Goal: Task Accomplishment & Management: Use online tool/utility

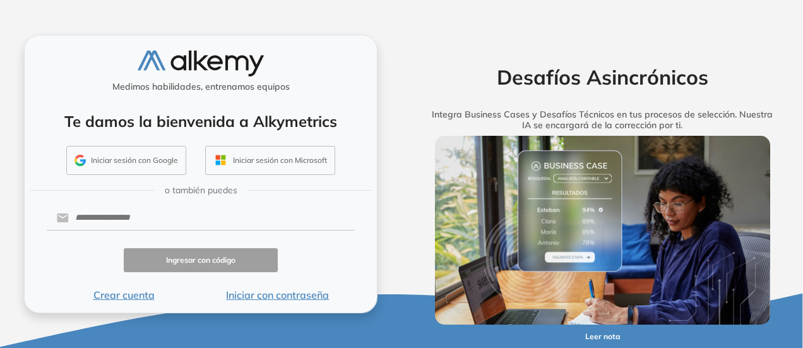
click at [113, 166] on button "Iniciar sesión con Google" at bounding box center [126, 160] width 120 height 29
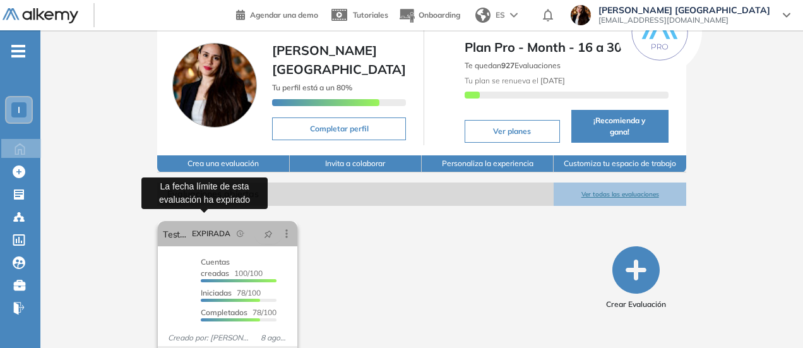
scroll to position [74, 0]
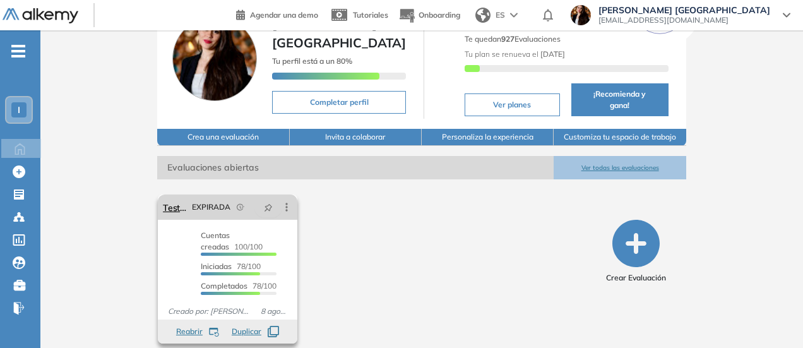
click at [286, 203] on icon at bounding box center [287, 207] width 2 height 8
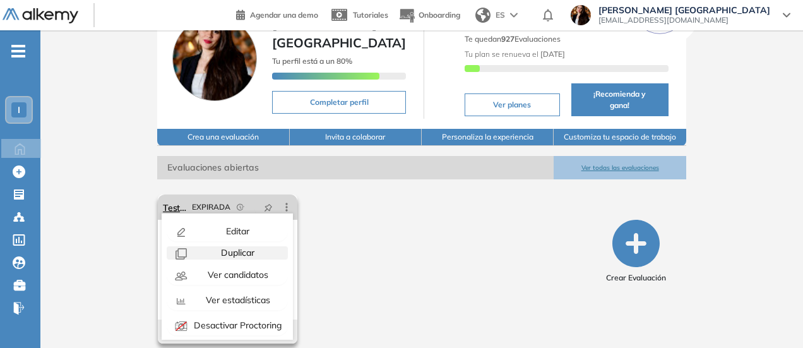
click at [231, 247] on span "Duplicar" at bounding box center [236, 252] width 36 height 11
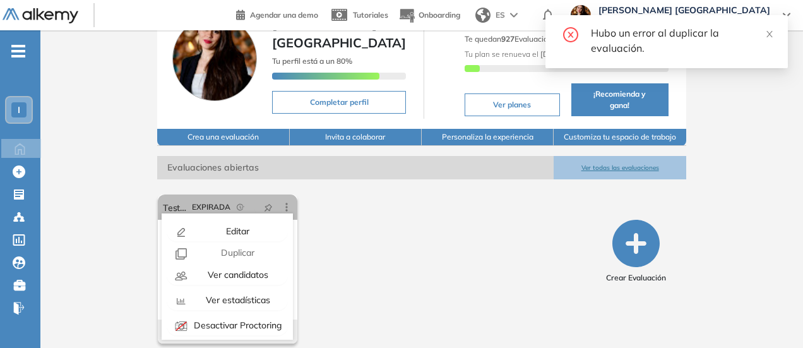
click at [450, 256] on div "El proctoring será activado ¡Importante!: Los usuarios que ya realizaron la eva…" at bounding box center [377, 268] width 448 height 159
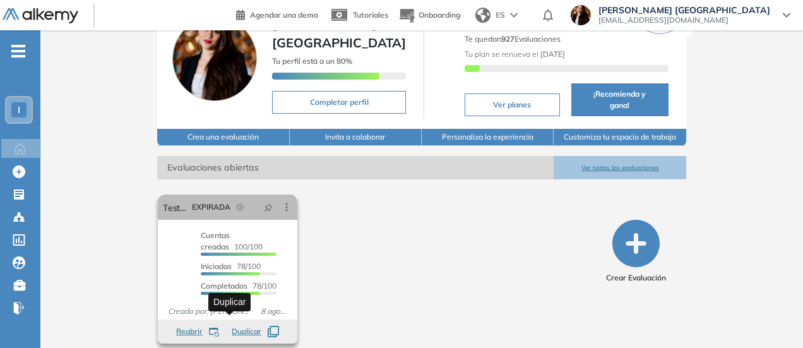
click at [268, 326] on icon "button" at bounding box center [273, 331] width 11 height 11
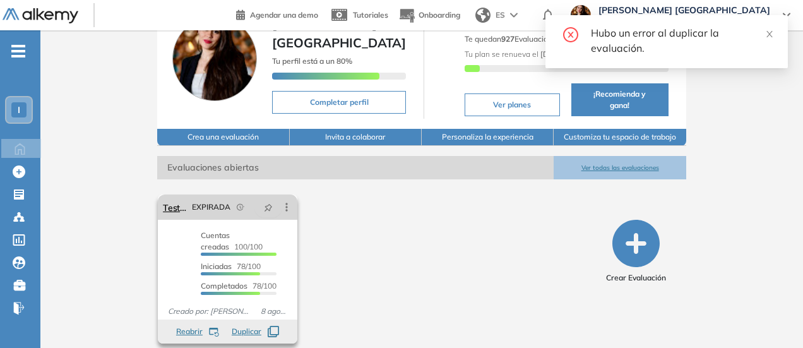
click at [280, 202] on icon at bounding box center [286, 207] width 13 height 13
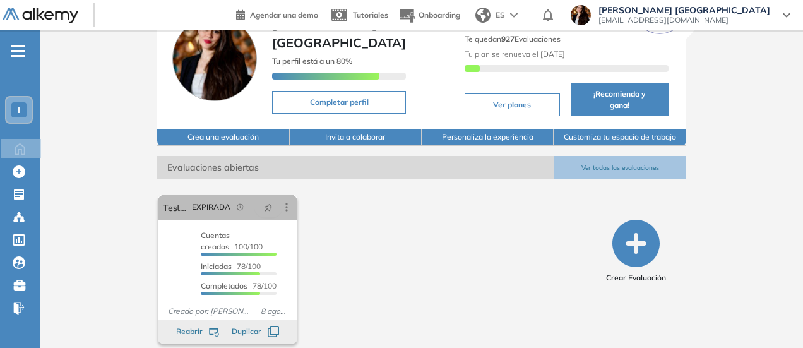
drag, startPoint x: 235, startPoint y: 247, endPoint x: 335, endPoint y: 303, distance: 115.3
click at [335, 303] on div "El proctoring será activado ¡Importante!: Los usuarios que ya realizaron la eva…" at bounding box center [377, 268] width 448 height 159
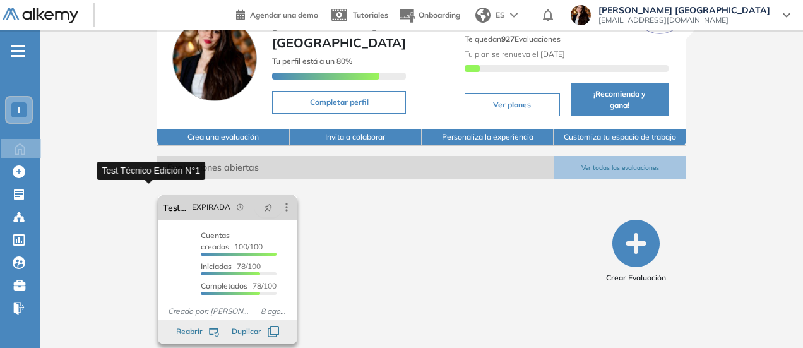
click at [163, 194] on link "Test Técnico Edición N°1" at bounding box center [175, 206] width 24 height 25
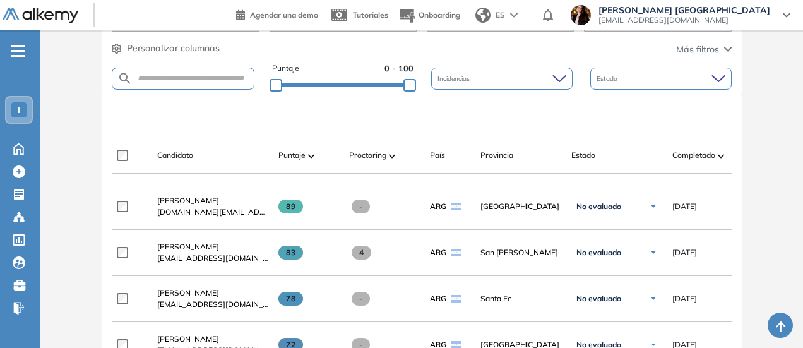
scroll to position [315, 0]
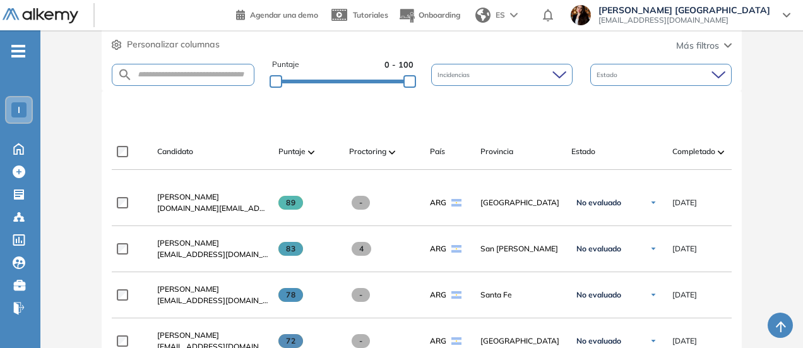
click at [353, 157] on div "Proctoring" at bounding box center [384, 151] width 71 height 15
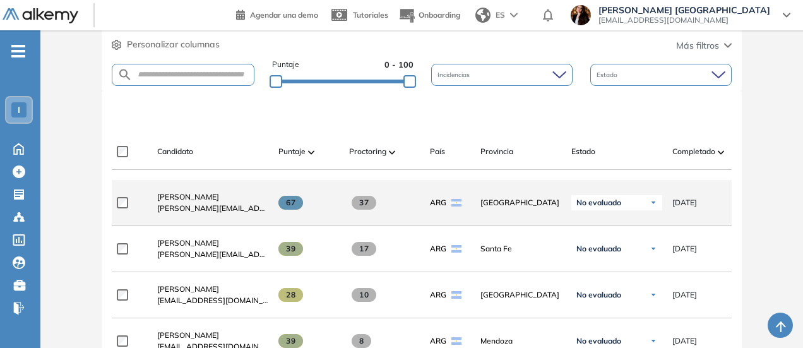
click at [623, 209] on div "No evaluado" at bounding box center [616, 202] width 91 height 15
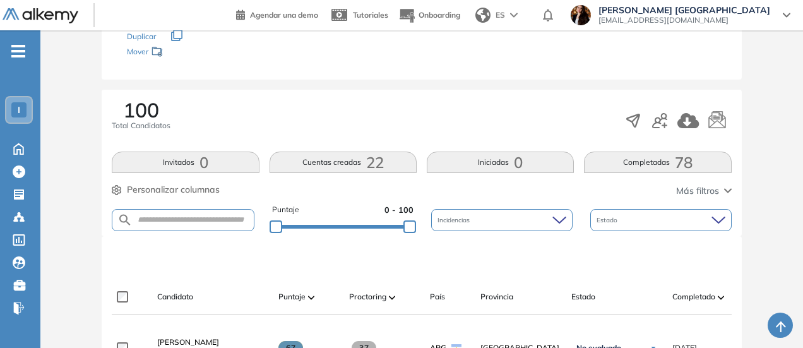
scroll to position [0, 0]
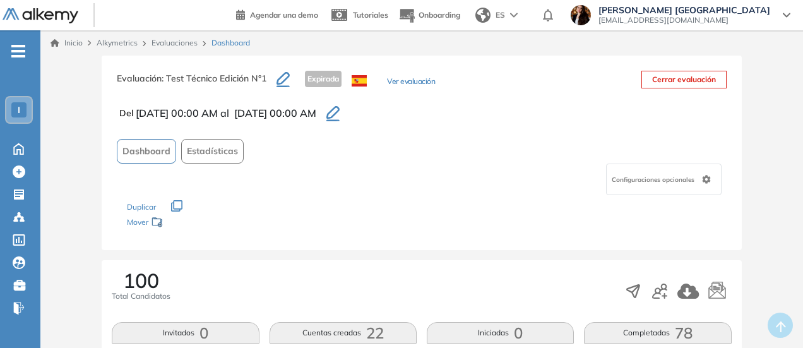
click at [168, 45] on link "Evaluaciones" at bounding box center [174, 42] width 46 height 9
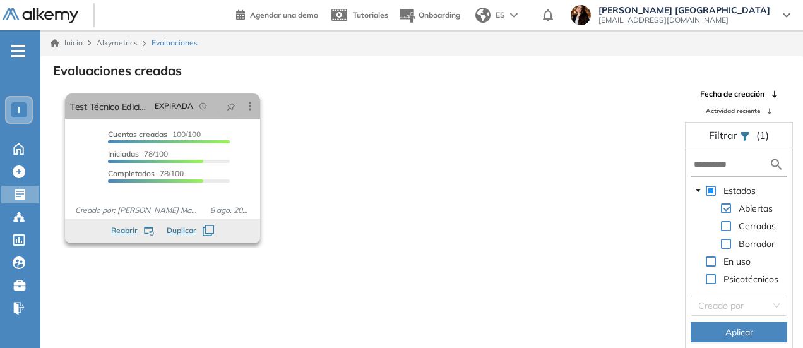
click at [146, 229] on icon "button" at bounding box center [149, 231] width 10 height 9
click at [208, 233] on icon "button" at bounding box center [208, 230] width 11 height 11
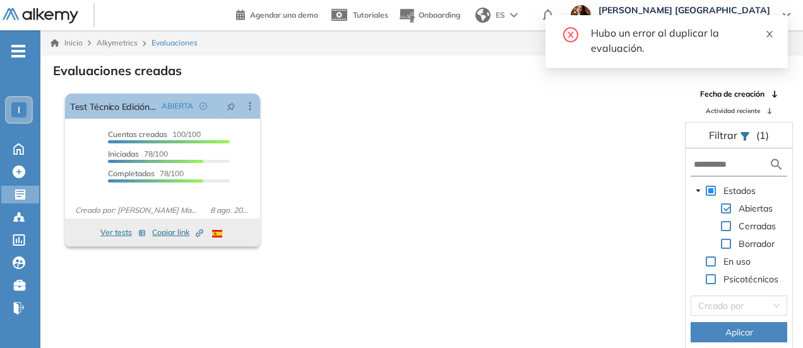
click at [766, 38] on icon "close" at bounding box center [769, 34] width 9 height 9
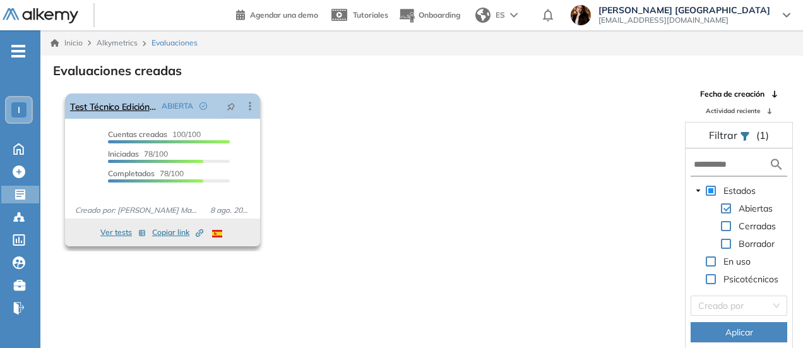
click at [247, 107] on icon at bounding box center [250, 106] width 13 height 13
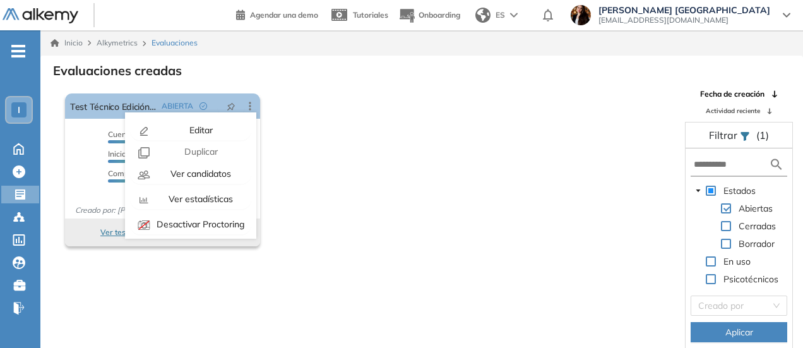
click at [334, 241] on div "El proctoring será activado ¡Importante!: Los usuarios que ya realizaron la eva…" at bounding box center [367, 169] width 615 height 163
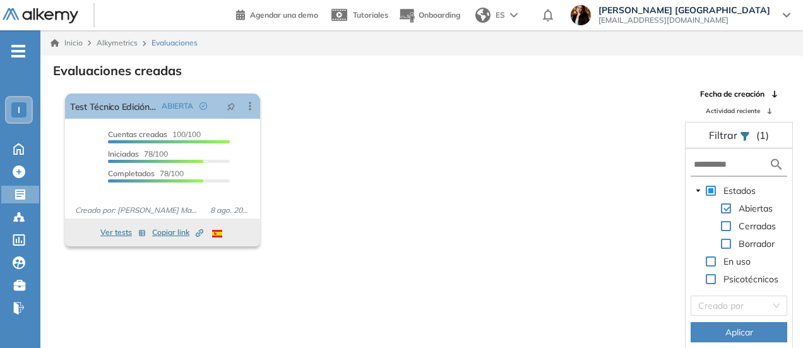
click at [121, 40] on span "Alkymetrics" at bounding box center [117, 42] width 41 height 9
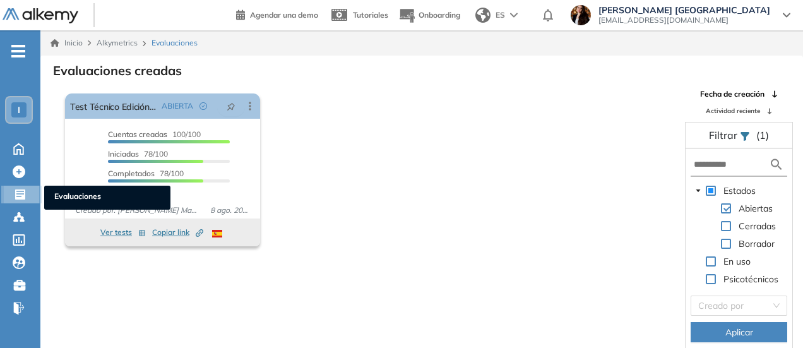
click at [19, 195] on icon at bounding box center [20, 194] width 10 height 10
click at [18, 189] on icon at bounding box center [20, 194] width 13 height 13
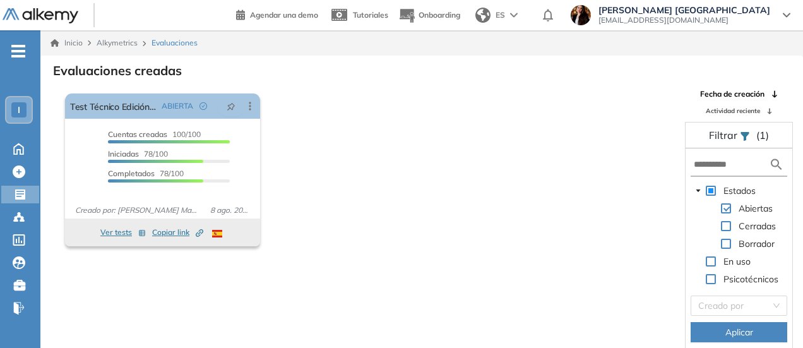
click at [120, 46] on span "Alkymetrics" at bounding box center [117, 42] width 41 height 9
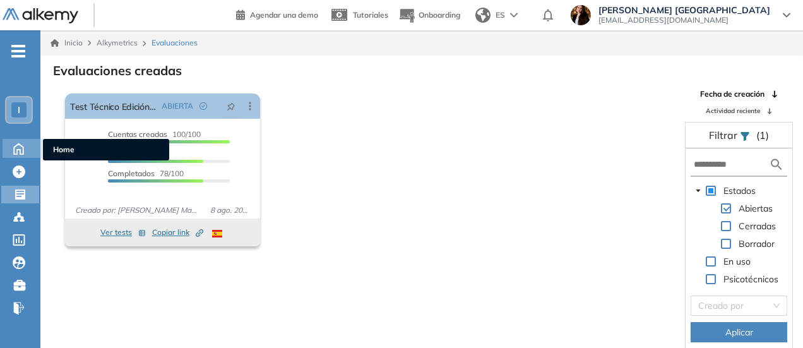
click at [9, 156] on div "Home Home" at bounding box center [23, 148] width 40 height 19
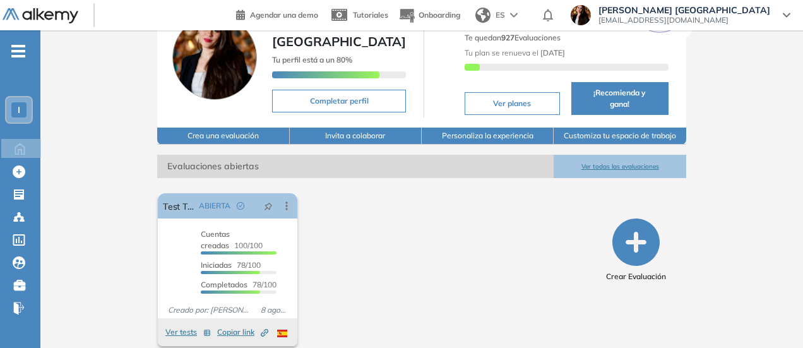
scroll to position [78, 0]
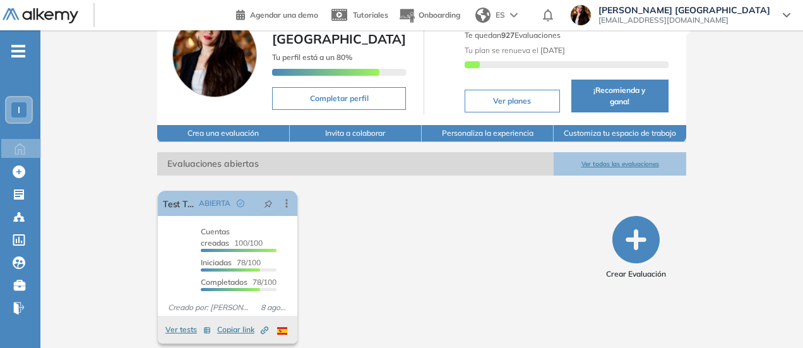
click at [659, 233] on icon "button" at bounding box center [635, 239] width 47 height 47
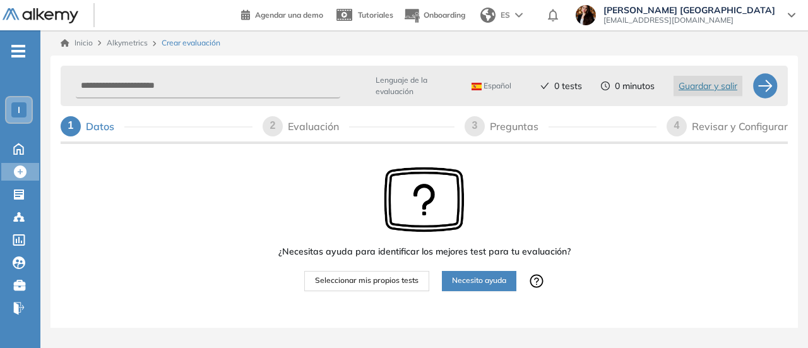
click at [349, 281] on span "Seleccionar mis propios tests" at bounding box center [366, 280] width 103 height 12
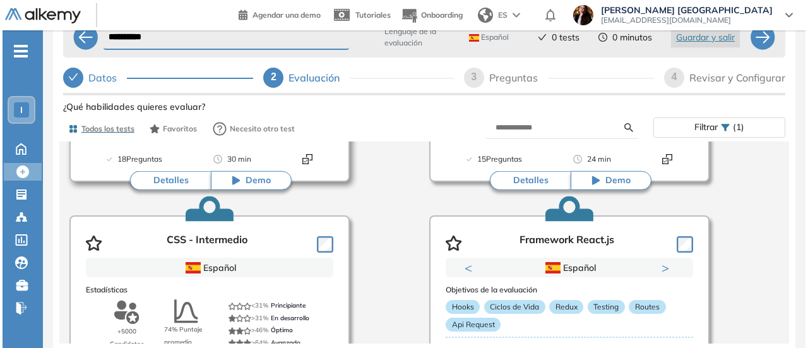
scroll to position [1640, 0]
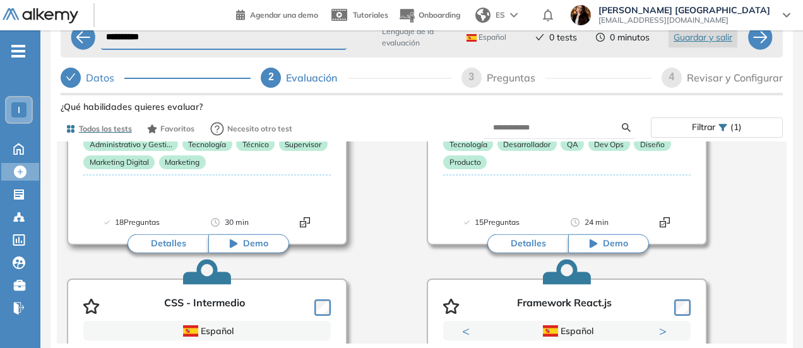
click at [183, 247] on button "Detalles" at bounding box center [167, 243] width 81 height 19
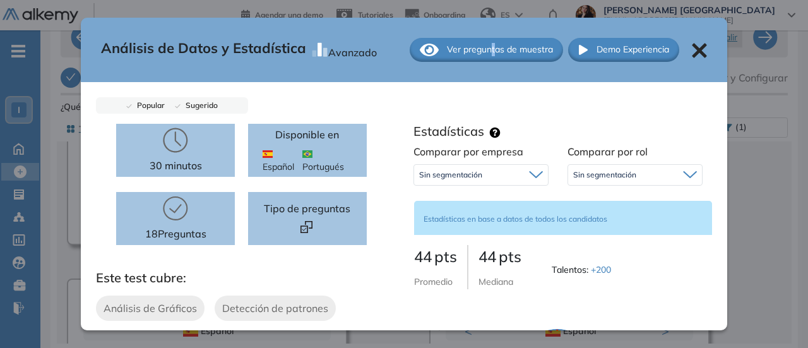
click at [483, 49] on span "Ver preguntas de muestra" at bounding box center [500, 49] width 106 height 13
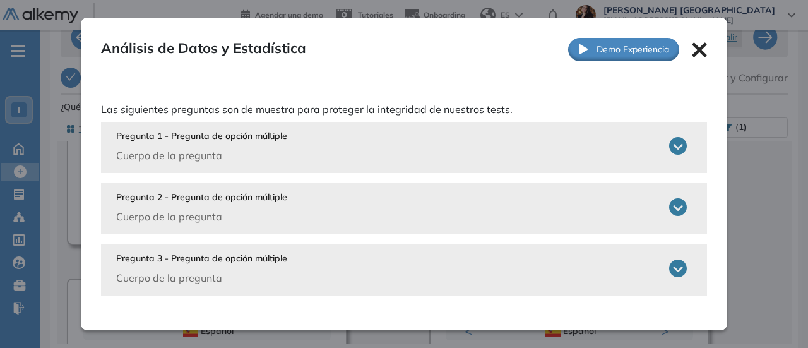
click at [671, 148] on icon at bounding box center [678, 146] width 18 height 18
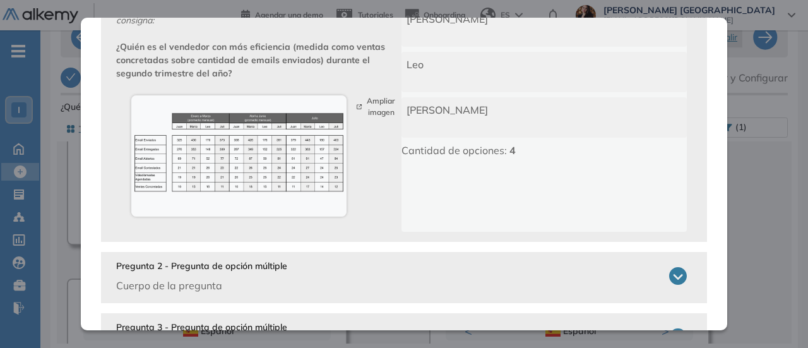
scroll to position [265, 0]
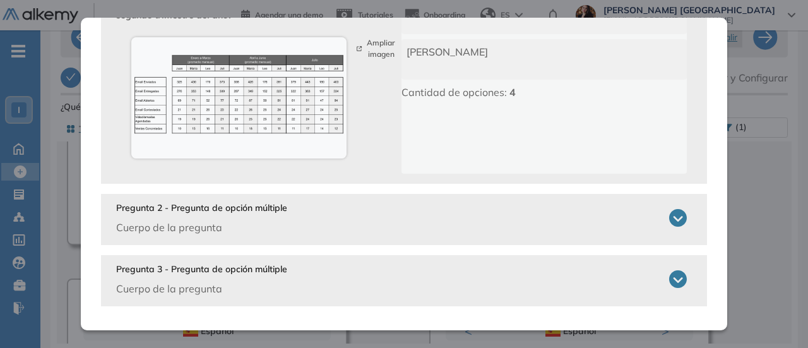
click at [669, 216] on icon at bounding box center [678, 218] width 18 height 18
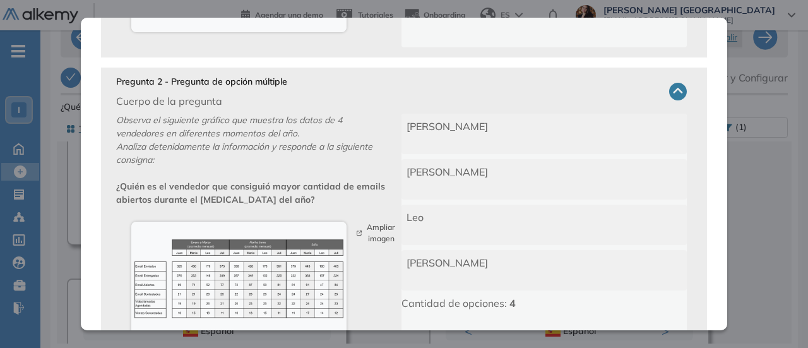
scroll to position [514, 0]
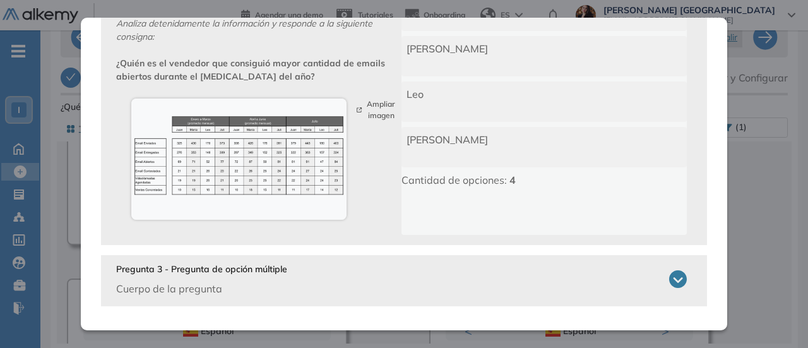
click at [669, 273] on icon at bounding box center [678, 279] width 18 height 18
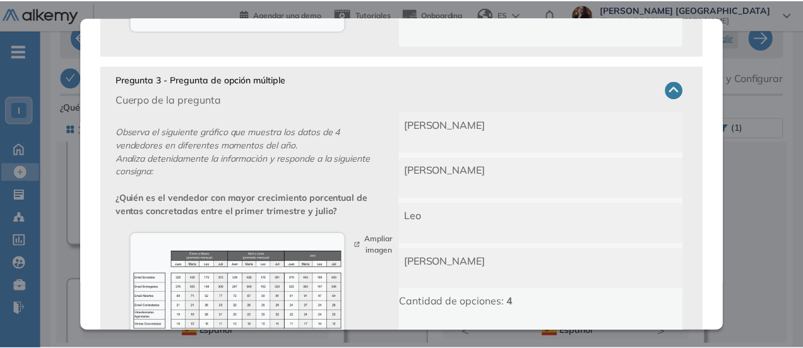
scroll to position [767, 0]
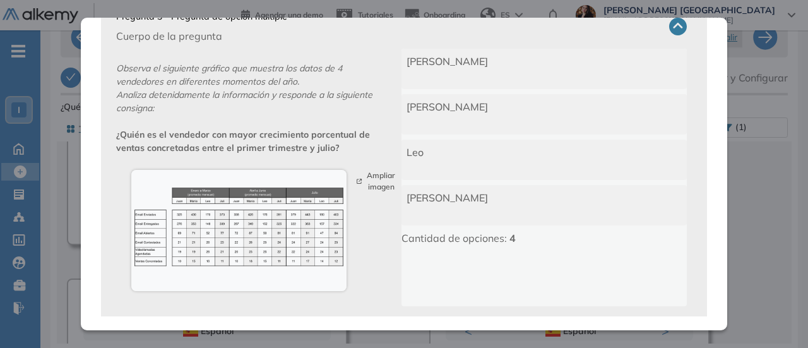
click at [758, 187] on div "Análisis de Datos y Estadística Avanzado Ver preguntas de muestra Demo Experien…" at bounding box center [424, 263] width 727 height 331
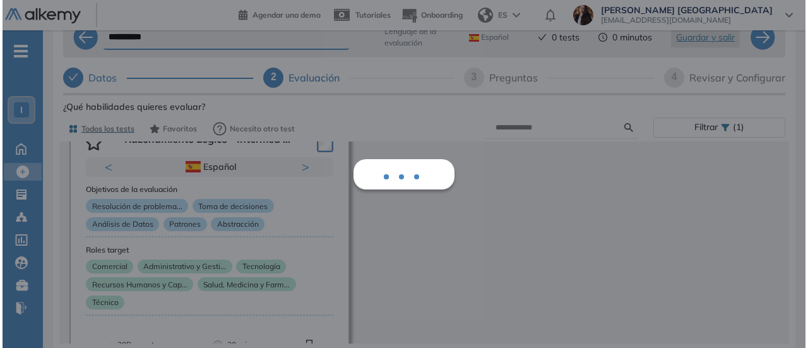
scroll to position [2133, 0]
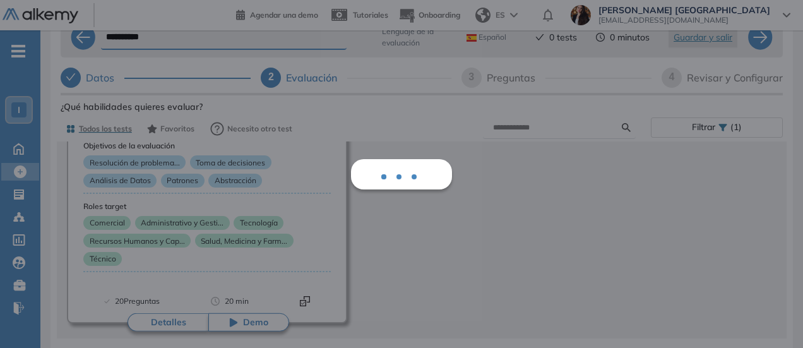
click at [175, 319] on button "Detalles" at bounding box center [167, 322] width 81 height 19
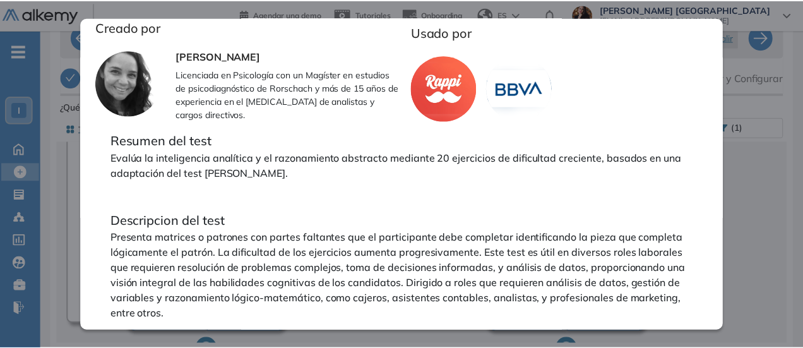
scroll to position [462, 0]
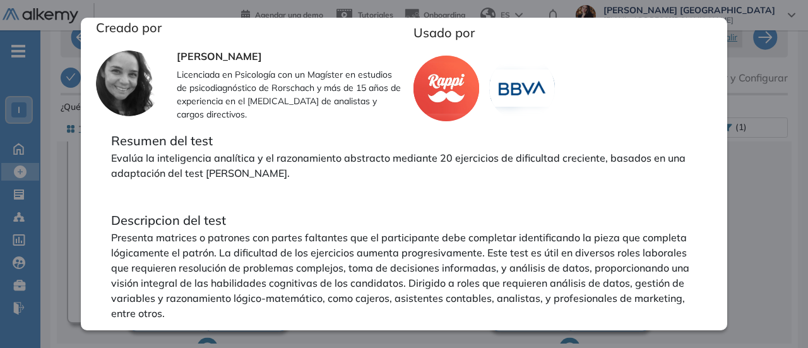
click at [779, 218] on div "Razonamiento Lógico - Intermedio Intermedio Ver preguntas de muestra Demo Exper…" at bounding box center [424, 263] width 727 height 331
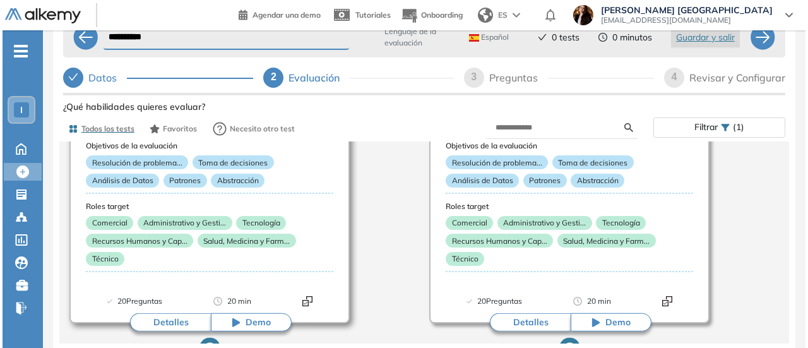
scroll to position [64, 0]
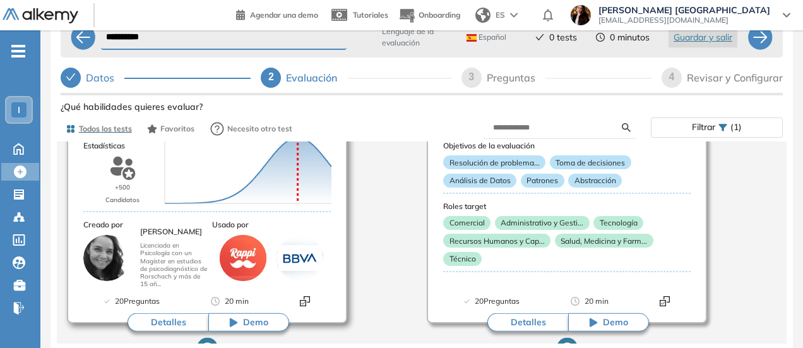
click at [165, 319] on button "Detalles" at bounding box center [167, 322] width 81 height 19
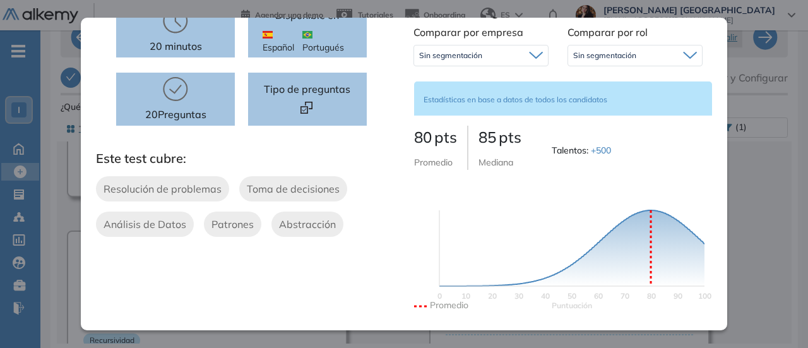
scroll to position [0, 0]
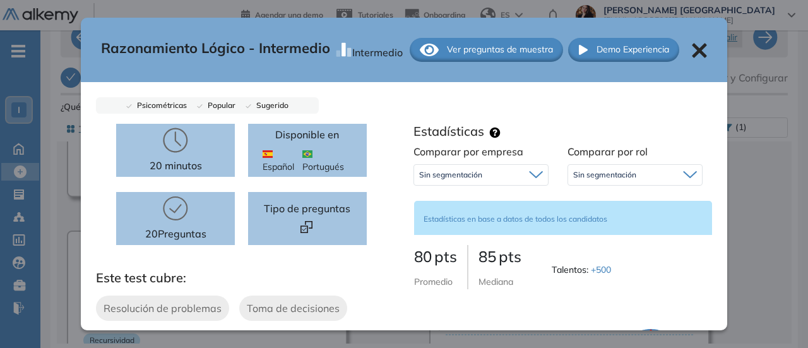
drag, startPoint x: 509, startPoint y: 57, endPoint x: 514, endPoint y: 64, distance: 8.1
click at [509, 56] on span "Ver preguntas de muestra" at bounding box center [500, 49] width 106 height 13
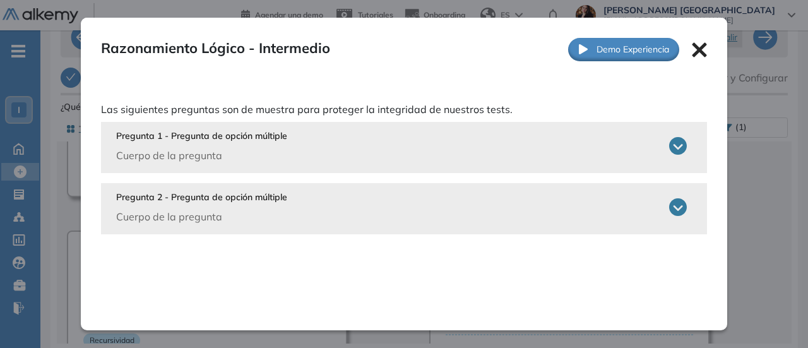
click at [673, 142] on icon at bounding box center [678, 146] width 18 height 18
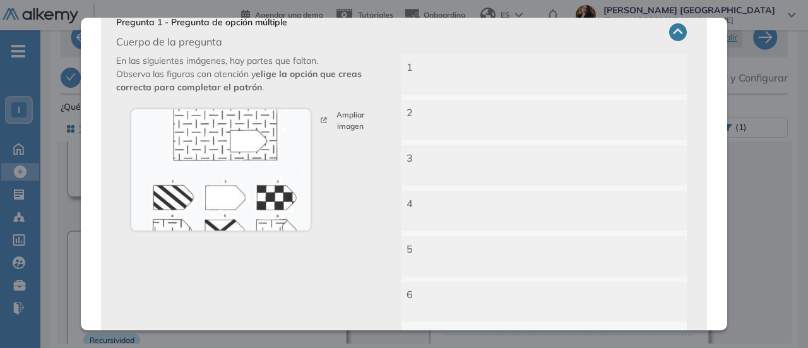
scroll to position [221, 0]
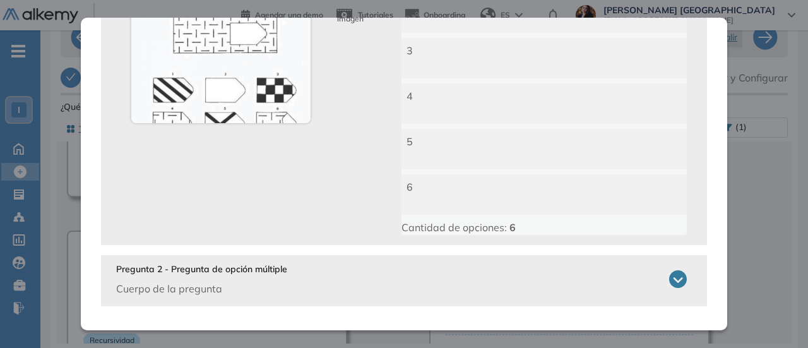
click at [669, 283] on icon at bounding box center [678, 279] width 18 height 18
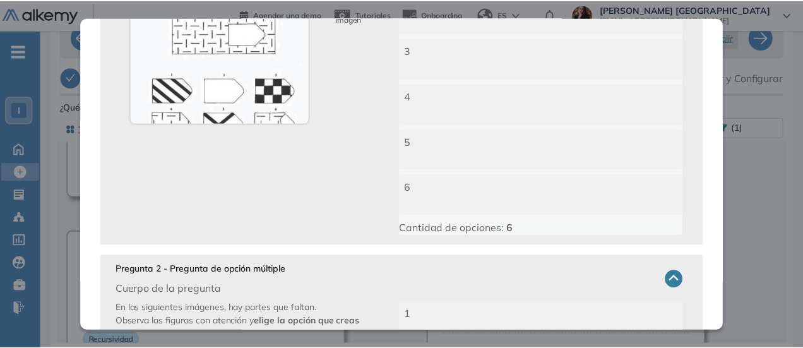
scroll to position [473, 0]
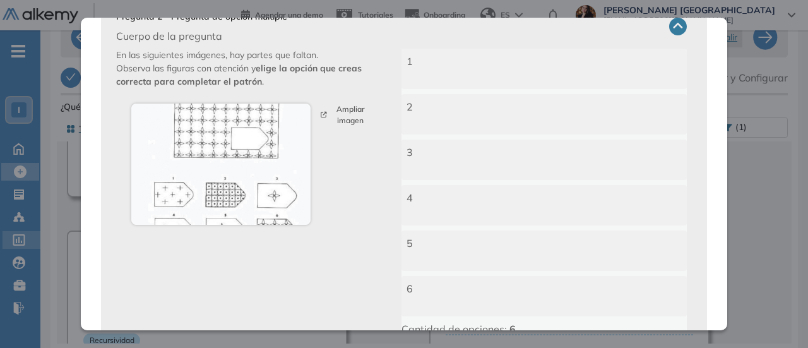
click at [34, 232] on div "**********" at bounding box center [404, 149] width 808 height 397
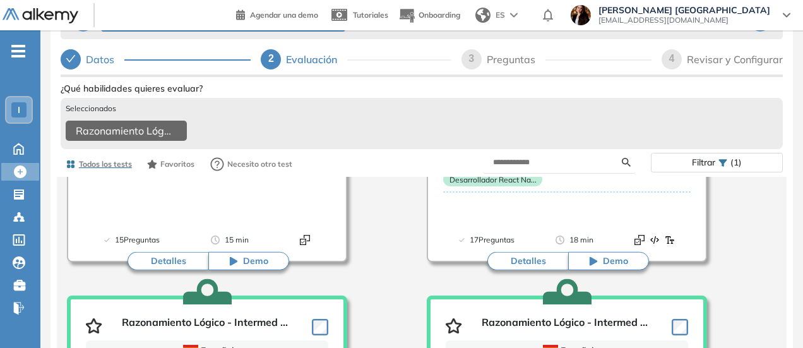
scroll to position [0, 0]
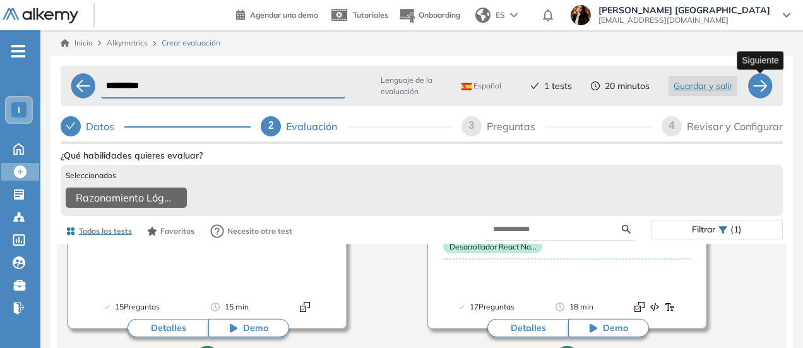
click at [768, 76] on div at bounding box center [759, 85] width 25 height 25
select select "*****"
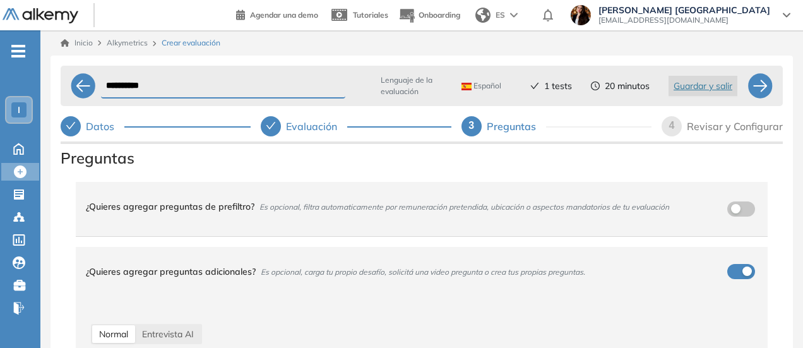
click at [742, 266] on div "button" at bounding box center [746, 270] width 9 height 9
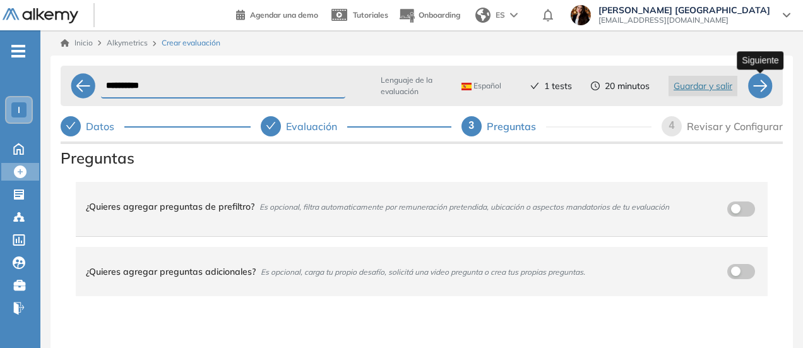
click at [761, 90] on div at bounding box center [759, 85] width 25 height 25
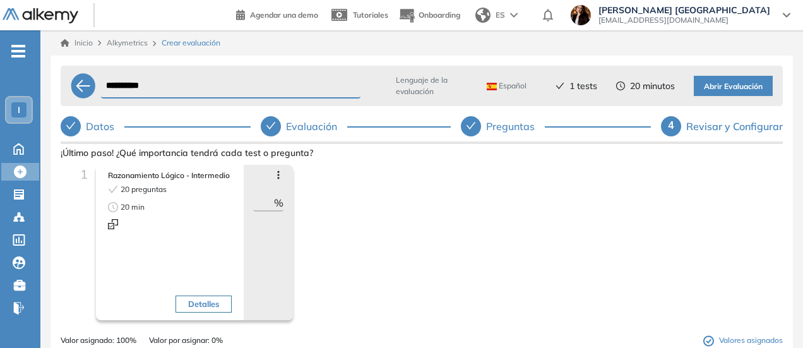
click at [127, 99] on div "**********" at bounding box center [434, 86] width 676 height 30
click at [160, 89] on input "**********" at bounding box center [230, 86] width 259 height 25
type input "**********"
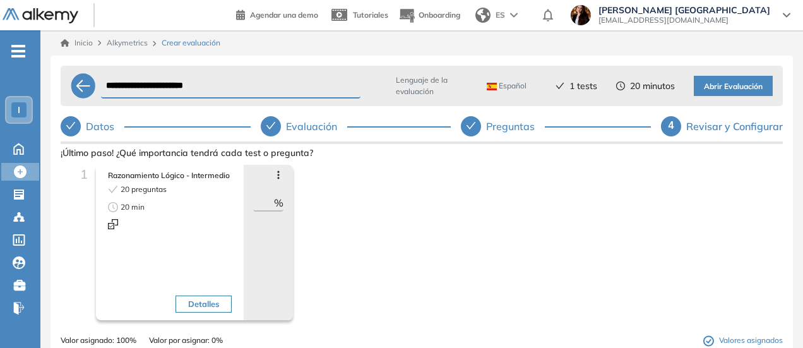
click at [727, 81] on span "Abrir Evaluación" at bounding box center [732, 87] width 59 height 12
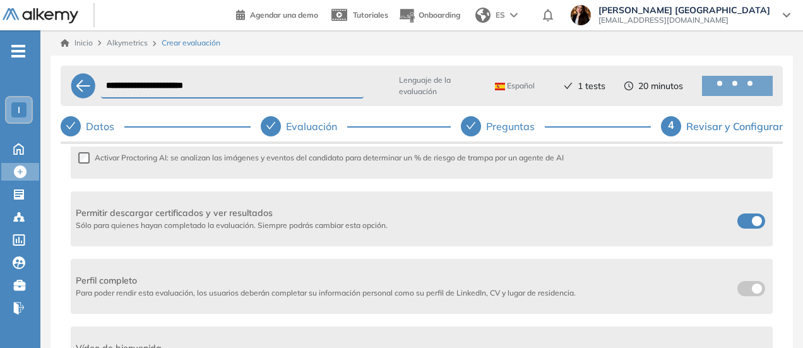
scroll to position [232, 0]
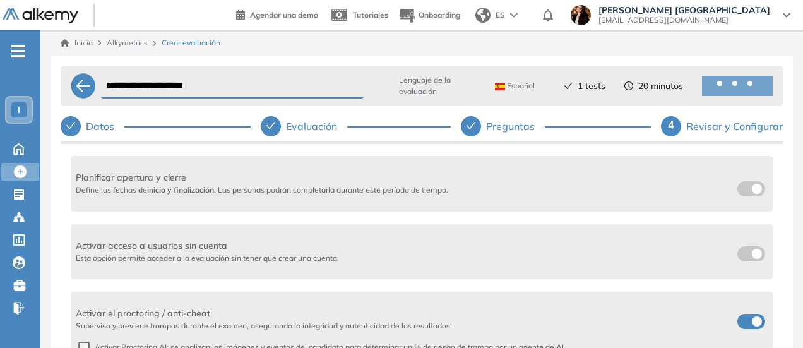
click at [741, 186] on span at bounding box center [742, 186] width 10 height 10
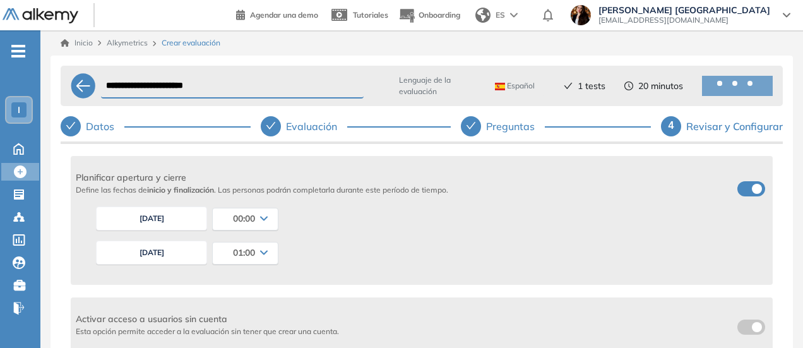
click at [169, 248] on button "[DATE]" at bounding box center [151, 252] width 111 height 24
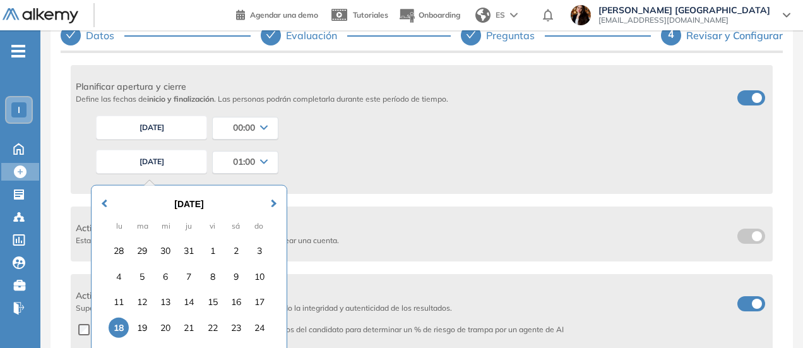
scroll to position [106, 0]
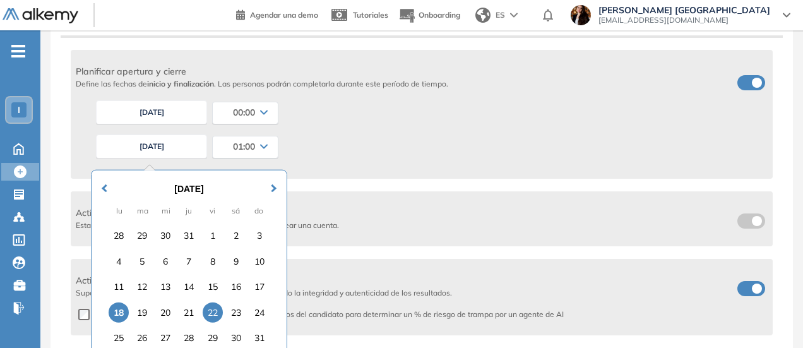
click at [217, 309] on div "22" at bounding box center [213, 312] width 20 height 20
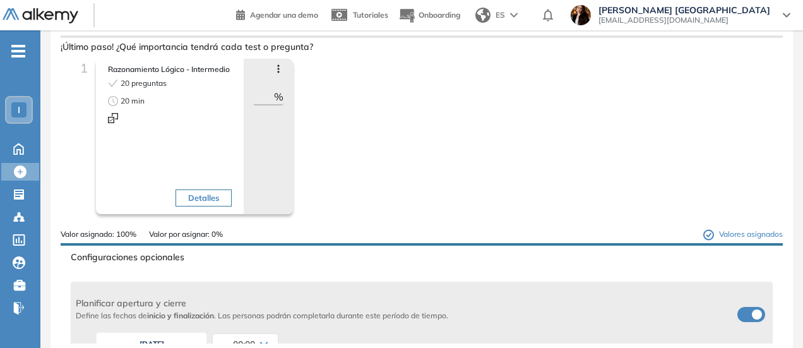
scroll to position [0, 0]
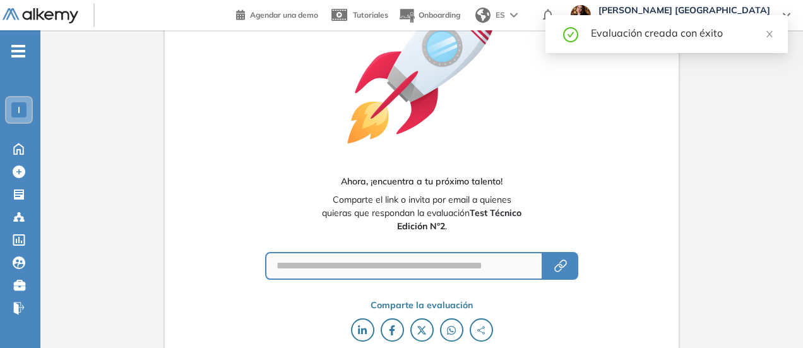
scroll to position [126, 0]
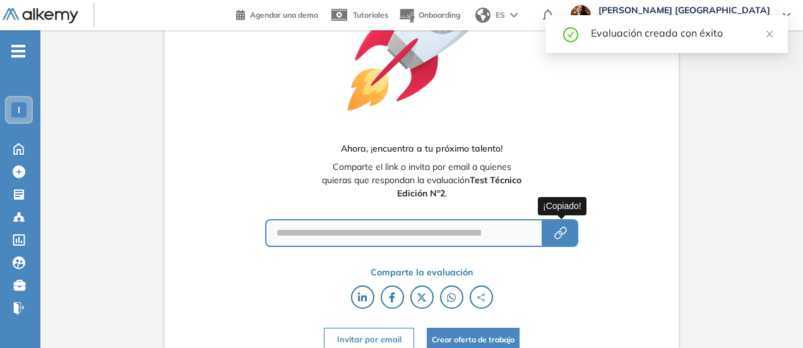
click at [562, 227] on icon "button" at bounding box center [560, 232] width 15 height 15
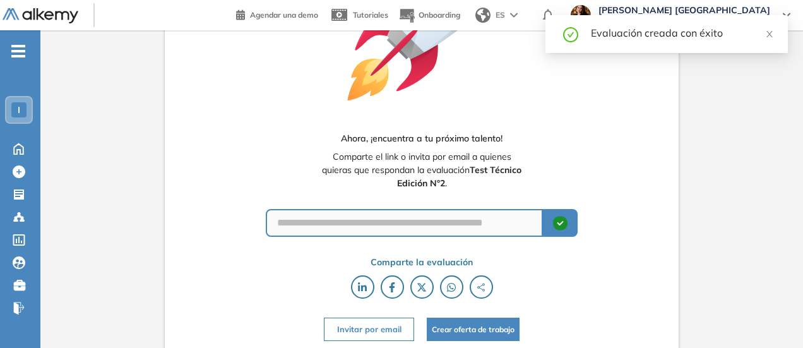
scroll to position [139, 0]
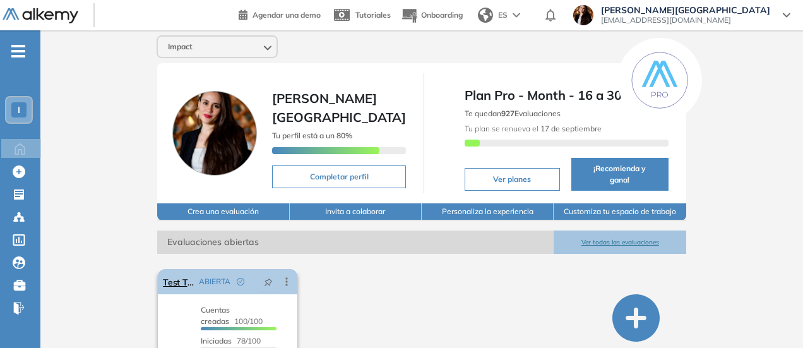
click at [280, 275] on icon at bounding box center [286, 281] width 13 height 13
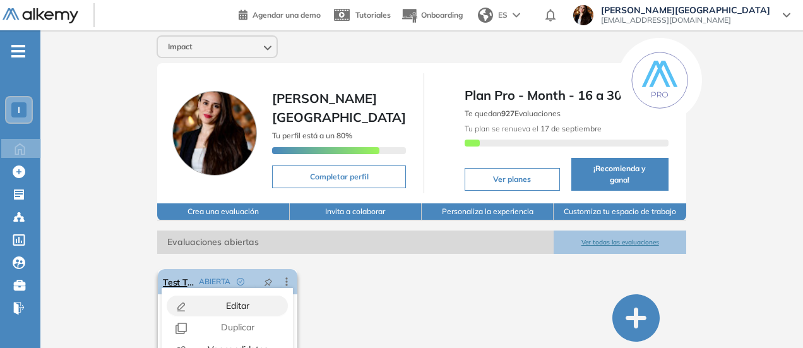
click at [238, 298] on div "Editar" at bounding box center [237, 305] width 93 height 14
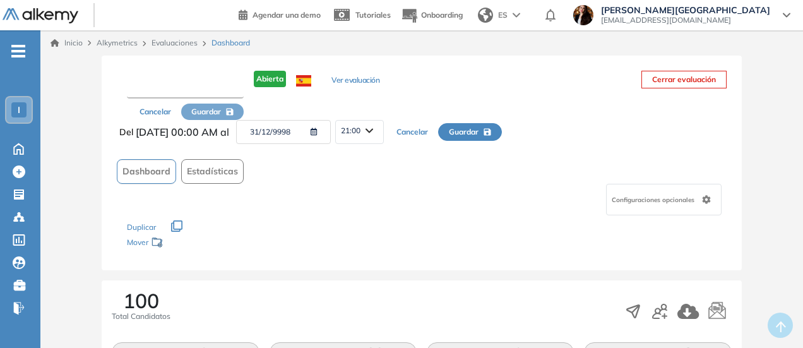
click at [197, 87] on input "text" at bounding box center [185, 87] width 117 height 23
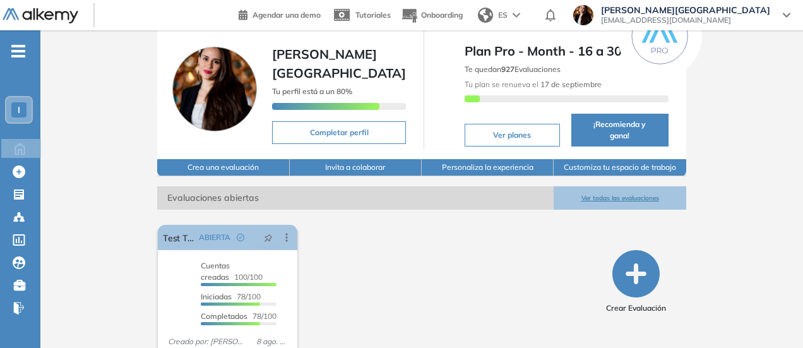
scroll to position [63, 0]
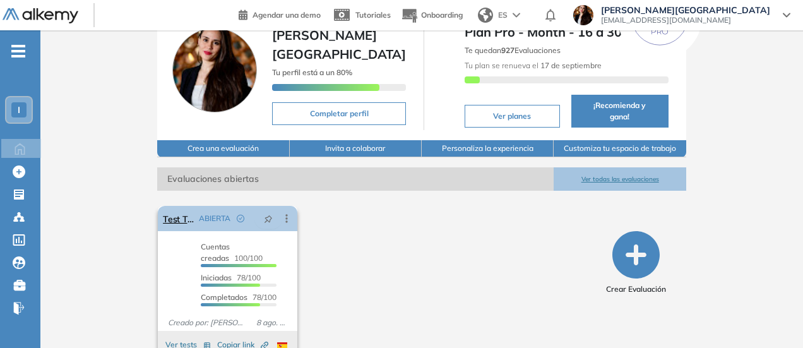
click at [286, 215] on icon at bounding box center [287, 219] width 2 height 8
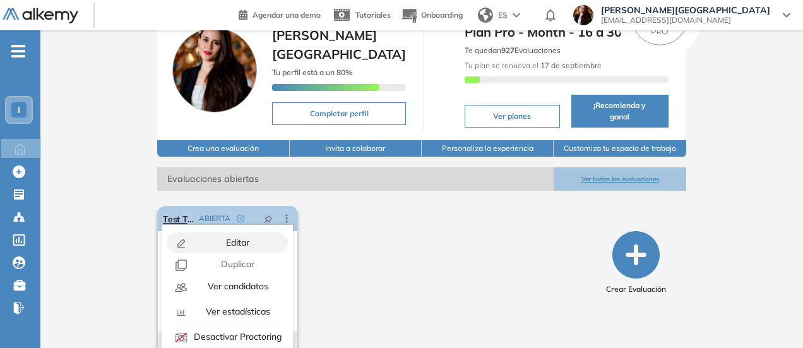
click at [241, 235] on div "Editar" at bounding box center [237, 242] width 93 height 14
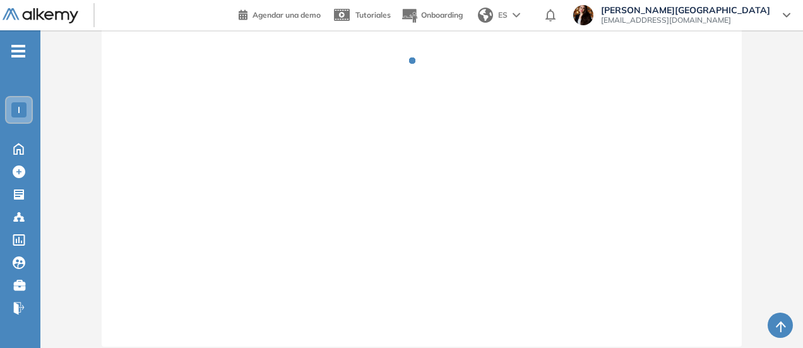
scroll to position [1888, 0]
